Goal: Task Accomplishment & Management: Complete application form

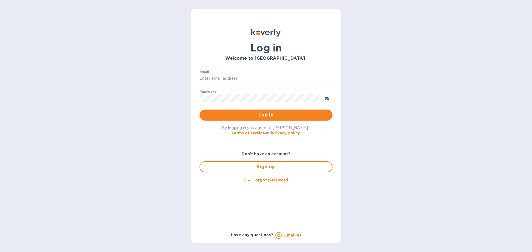
click at [238, 74] on div "Email ​" at bounding box center [265, 80] width 133 height 20
click at [238, 78] on input "Email" at bounding box center [265, 78] width 133 height 8
type input "jc@ftctanks.com"
click at [242, 115] on span "Log in" at bounding box center [266, 115] width 124 height 7
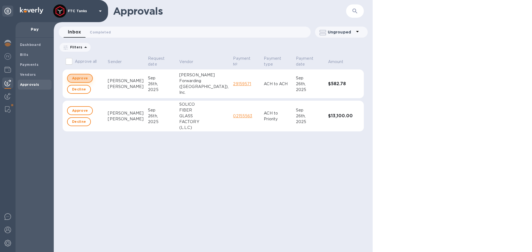
click at [83, 78] on span "Approve" at bounding box center [80, 78] width 16 height 7
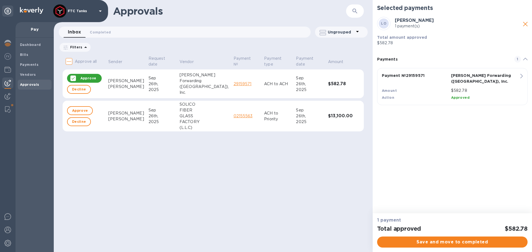
drag, startPoint x: 452, startPoint y: 241, endPoint x: 225, endPoint y: 245, distance: 226.3
click at [338, 182] on div "Approvals ​ Inbox 0 Completed 0 Ungrouped Filters Approve all Sender Request da…" at bounding box center [293, 126] width 478 height 252
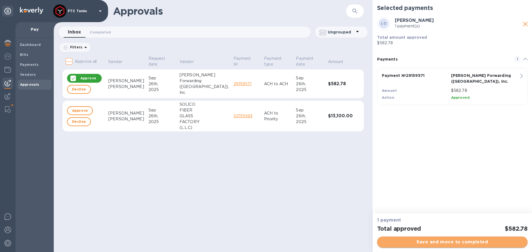
click at [445, 241] on span "Save and move to completed" at bounding box center [452, 242] width 142 height 7
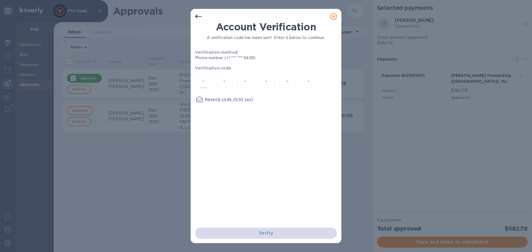
click at [204, 85] on input "number" at bounding box center [203, 83] width 7 height 10
type input "7"
type input "0"
type input "1"
type input "9"
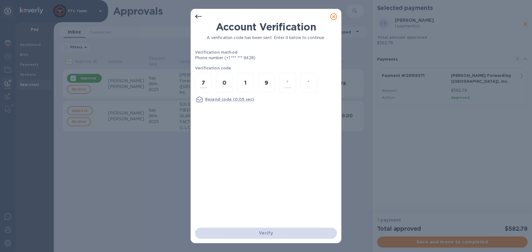
type input "4"
type input "8"
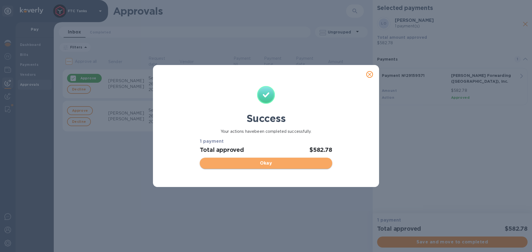
click at [246, 165] on span "Okay" at bounding box center [265, 163] width 123 height 7
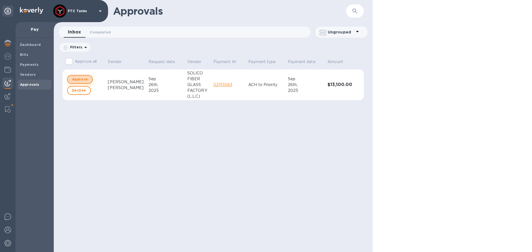
click at [81, 78] on span "Approve" at bounding box center [80, 79] width 16 height 7
checkbox input "true"
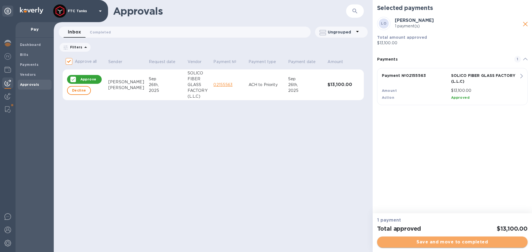
click at [493, 242] on span "Save and move to completed" at bounding box center [452, 242] width 142 height 7
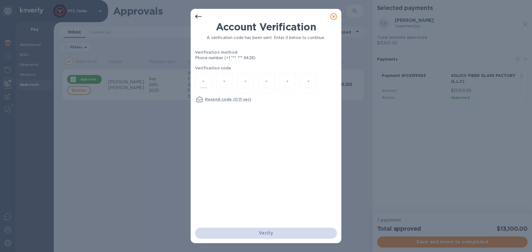
click at [206, 84] on input "number" at bounding box center [203, 83] width 7 height 10
type input "7"
type input "8"
type input "3"
type input "7"
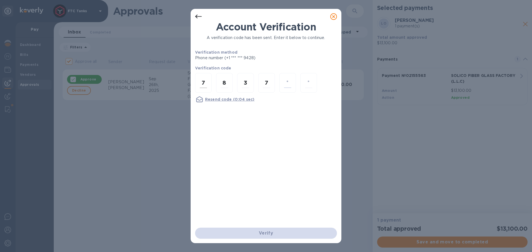
type input "6"
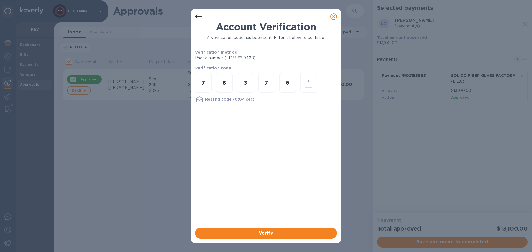
type input "6"
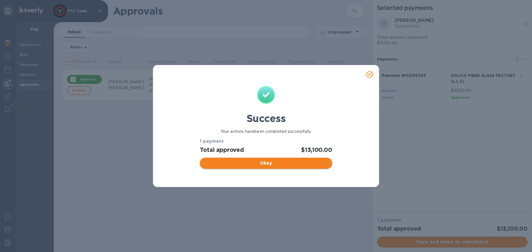
checkbox input "false"
click at [264, 166] on span "Okay" at bounding box center [265, 163] width 123 height 7
